Goal: Transaction & Acquisition: Purchase product/service

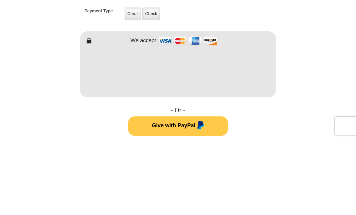
scroll to position [301, 0]
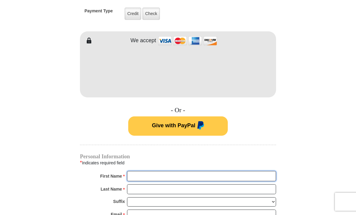
click at [139, 174] on input "First Name *" at bounding box center [201, 176] width 149 height 10
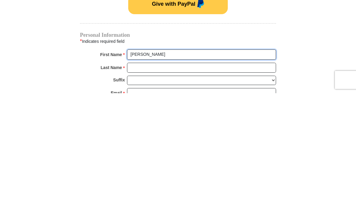
type input "[PERSON_NAME]"
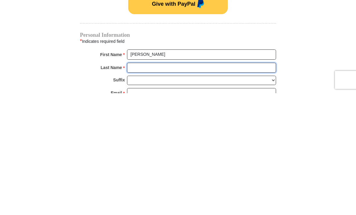
click at [138, 185] on input "Last Name *" at bounding box center [201, 190] width 149 height 10
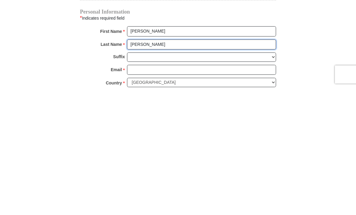
scroll to position [326, 0]
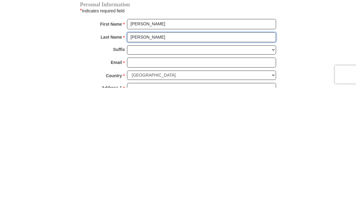
type input "[PERSON_NAME]"
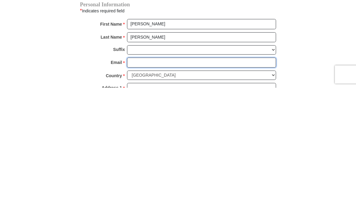
click at [137, 185] on input "Email *" at bounding box center [201, 190] width 149 height 10
type input "[EMAIL_ADDRESS][DOMAIN_NAME]"
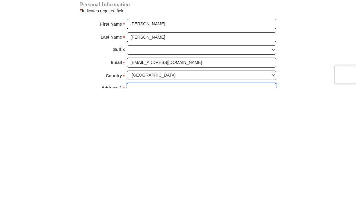
click at [140, 210] on input "Address 1 *" at bounding box center [201, 215] width 149 height 10
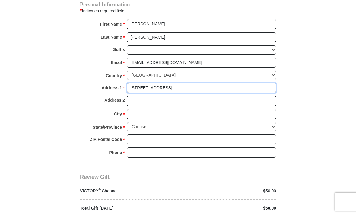
type input "[STREET_ADDRESS]"
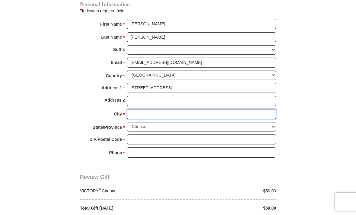
click at [138, 109] on input "City *" at bounding box center [201, 114] width 149 height 10
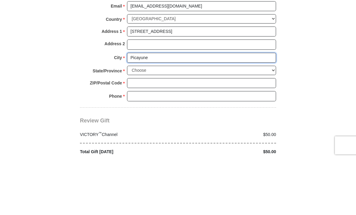
type input "Picayune"
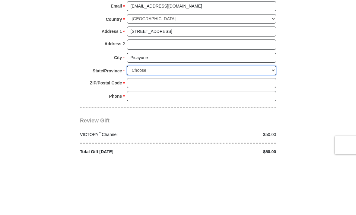
click at [134, 122] on select "Choose [US_STATE] [US_STATE] [US_STATE] [US_STATE] [US_STATE] Armed Forces Amer…" at bounding box center [201, 126] width 149 height 9
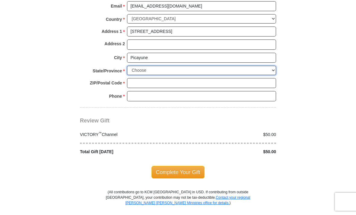
select select "MS"
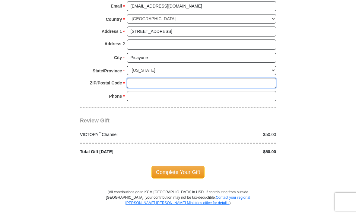
click at [137, 78] on input "ZIP/Postal Code *" at bounding box center [201, 83] width 149 height 10
type input "39466"
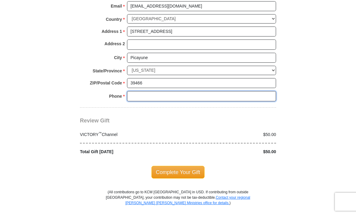
click at [137, 91] on input "Phone * *" at bounding box center [201, 96] width 149 height 10
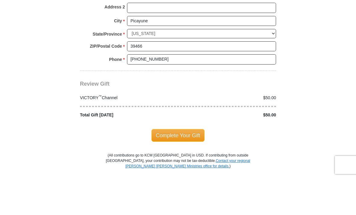
scroll to position [547, 0]
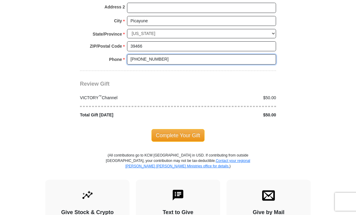
type input "[PHONE_NUMBER]"
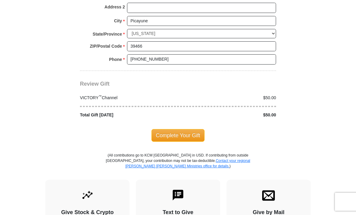
click at [191, 129] on span "Complete Your Gift" at bounding box center [177, 135] width 53 height 13
